Goal: Transaction & Acquisition: Obtain resource

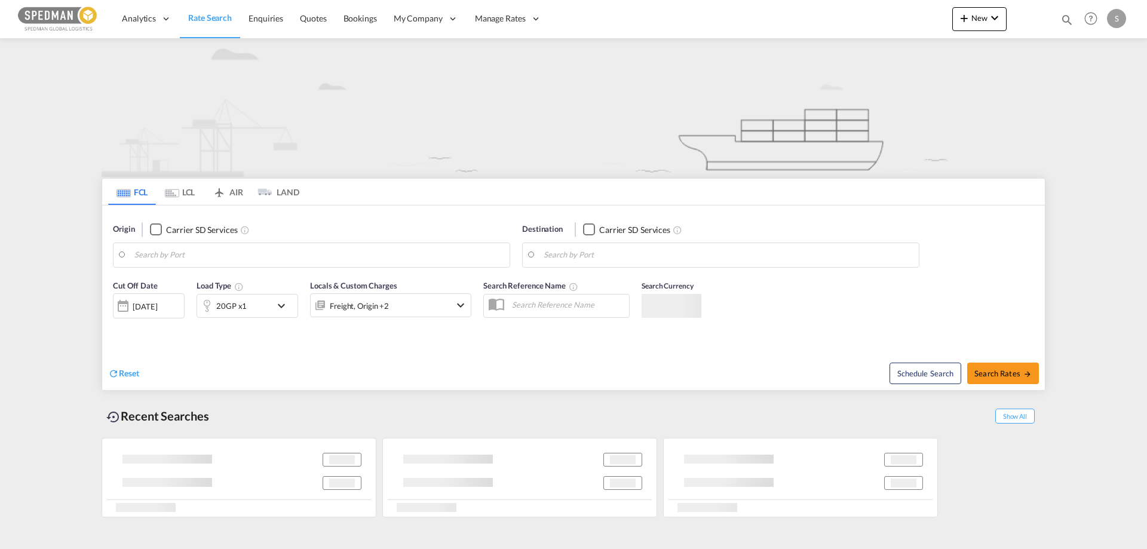
type input "[GEOGRAPHIC_DATA] ([GEOGRAPHIC_DATA]), DKCPH"
type input "Hamad, QAHMD"
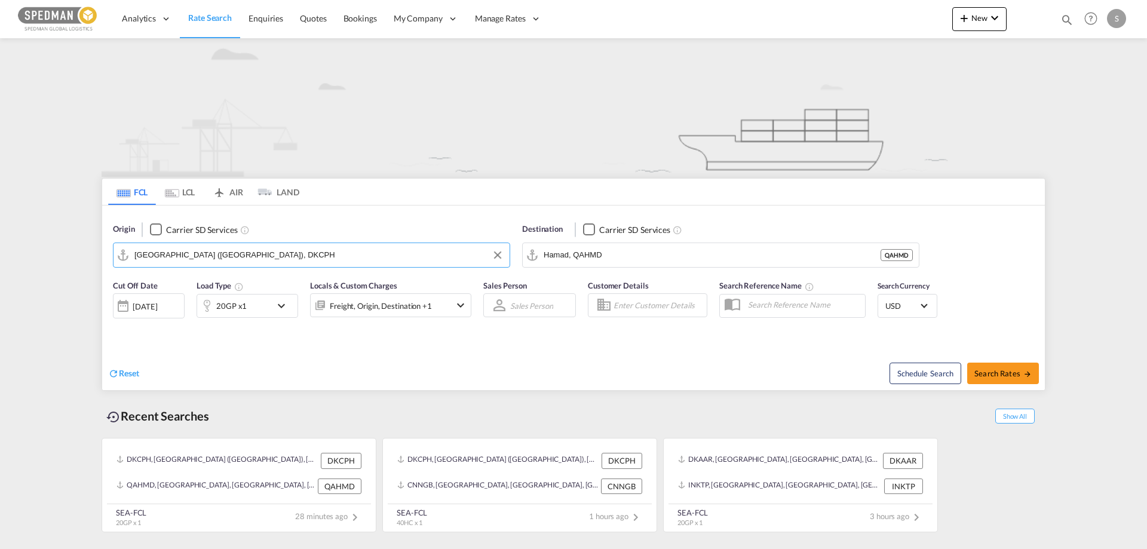
click at [286, 256] on input "[GEOGRAPHIC_DATA] ([GEOGRAPHIC_DATA]), DKCPH" at bounding box center [318, 255] width 369 height 18
click at [168, 295] on div "Fredericia [GEOGRAPHIC_DATA] DKFRC" at bounding box center [227, 288] width 227 height 36
type input "[GEOGRAPHIC_DATA], DKFRC"
click at [650, 259] on input "Hamad, QAHMD" at bounding box center [728, 255] width 369 height 18
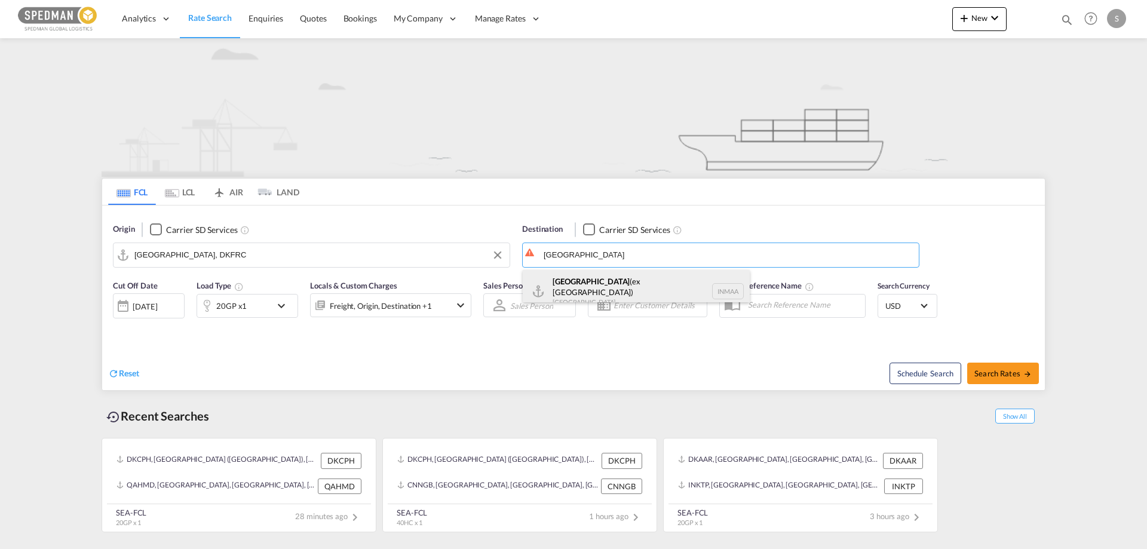
click at [569, 281] on div "[GEOGRAPHIC_DATA] (ex [GEOGRAPHIC_DATA]) [GEOGRAPHIC_DATA] [GEOGRAPHIC_DATA]" at bounding box center [636, 291] width 227 height 43
type input "[GEOGRAPHIC_DATA] (ex [GEOGRAPHIC_DATA]), INMAA"
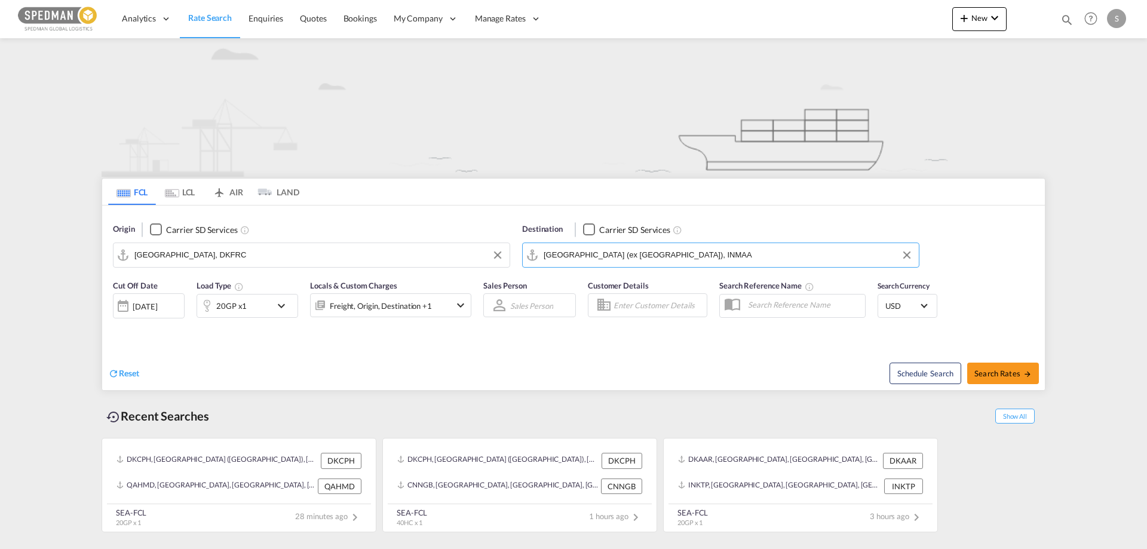
click at [249, 356] on div "Reset" at bounding box center [342, 364] width 468 height 33
click at [982, 377] on span "Search Rates" at bounding box center [1002, 374] width 57 height 10
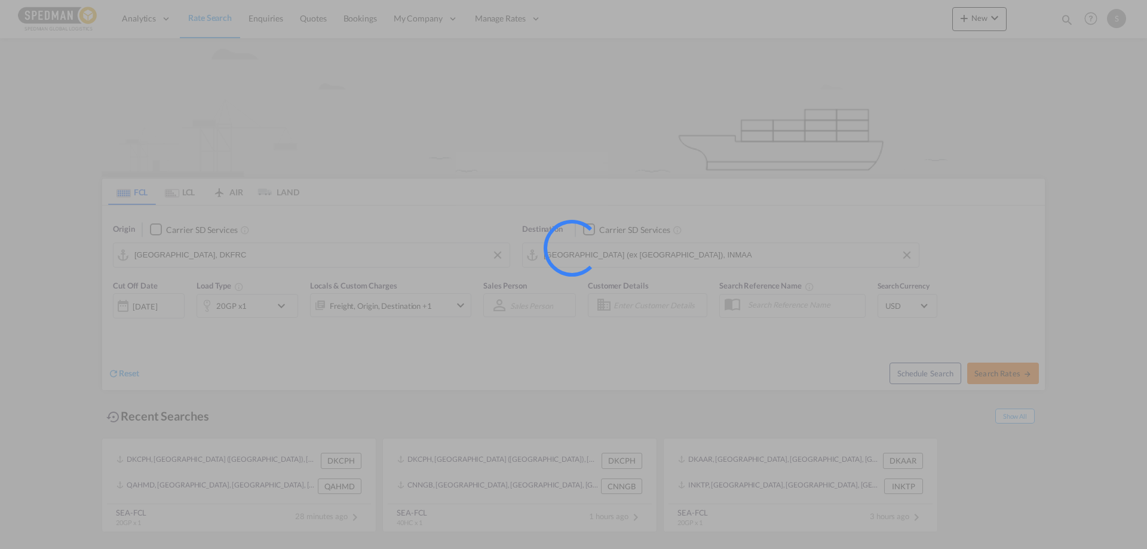
type input "DKFRC to INMAA / [DATE]"
